Goal: Check status: Check status

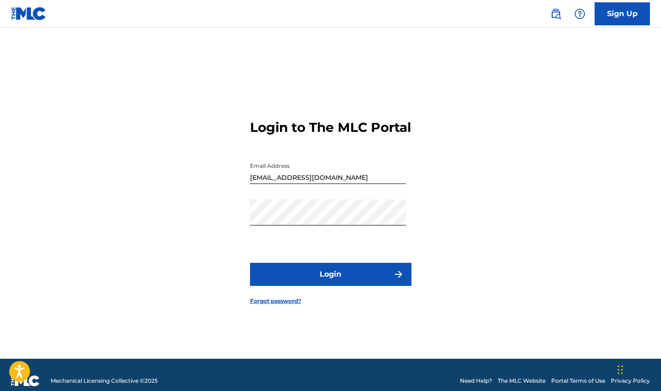
click at [287, 276] on button "Login" at bounding box center [330, 274] width 161 height 23
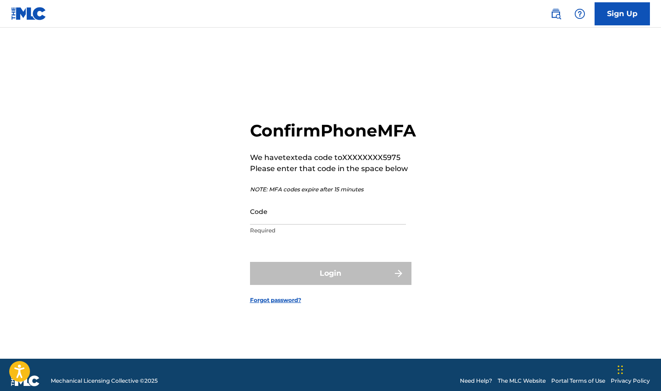
click at [298, 225] on input "Code" at bounding box center [328, 211] width 156 height 26
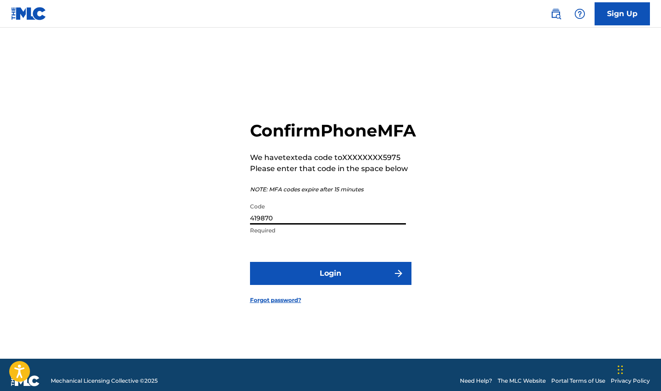
type input "419870"
click at [339, 280] on button "Login" at bounding box center [330, 273] width 161 height 23
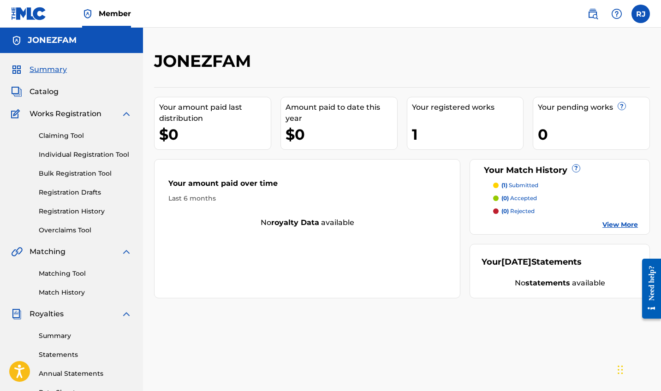
click at [71, 208] on link "Registration History" at bounding box center [85, 212] width 93 height 10
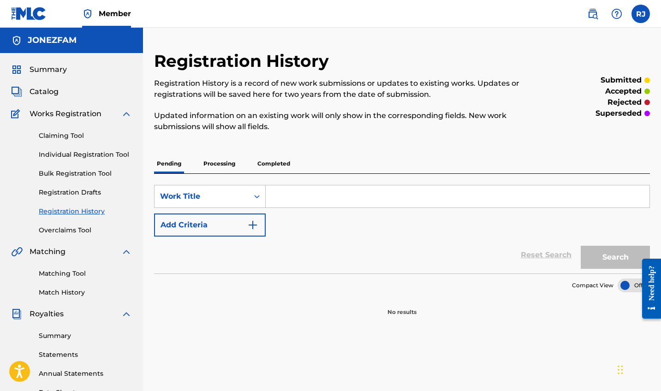
click at [219, 163] on p "Processing" at bounding box center [219, 163] width 37 height 19
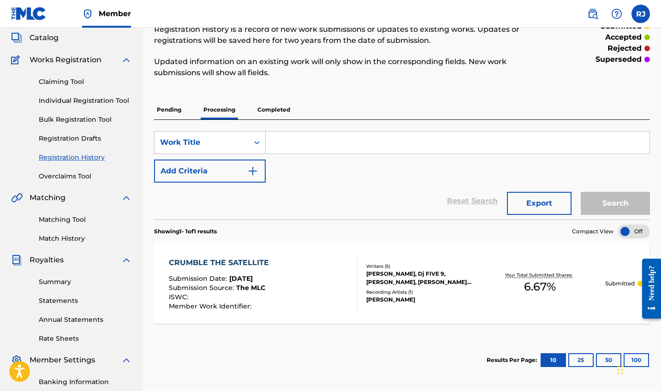
scroll to position [95, 0]
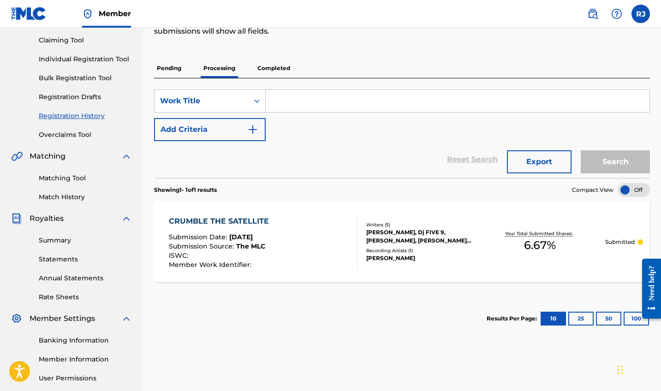
click at [384, 228] on div "Writers ( 5 )" at bounding box center [420, 224] width 109 height 7
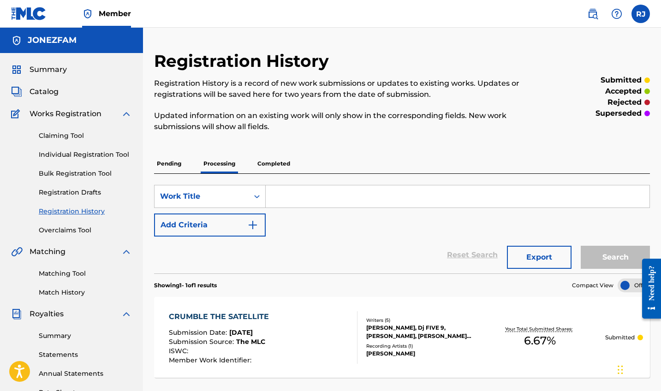
click at [168, 159] on p "Pending" at bounding box center [169, 163] width 30 height 19
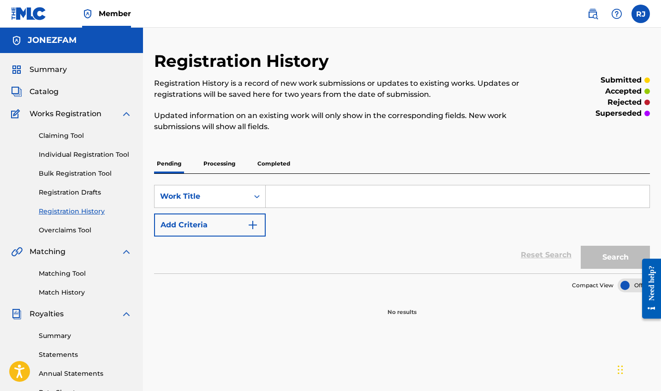
click at [40, 68] on span "Summary" at bounding box center [48, 69] width 37 height 11
